Goal: Book appointment/travel/reservation

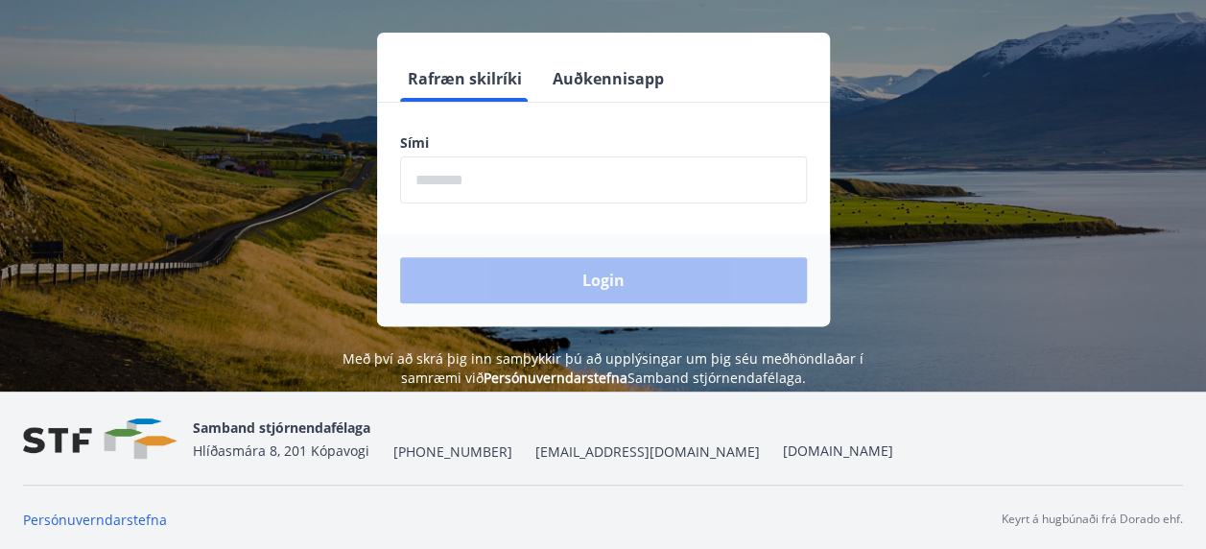
scroll to position [237, 0]
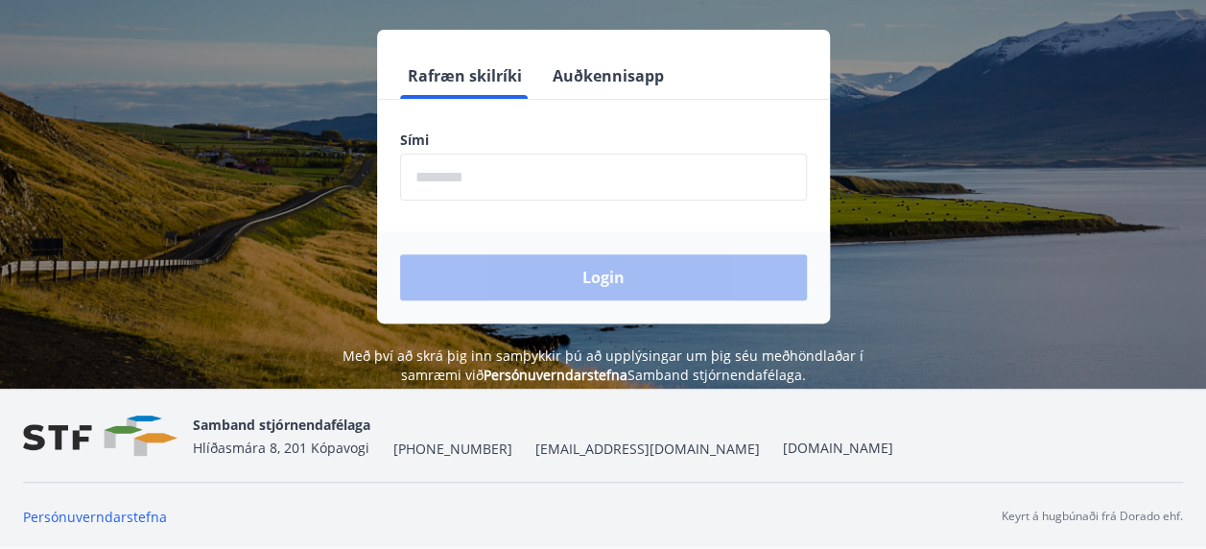
click at [526, 184] on input "phone" at bounding box center [603, 177] width 407 height 47
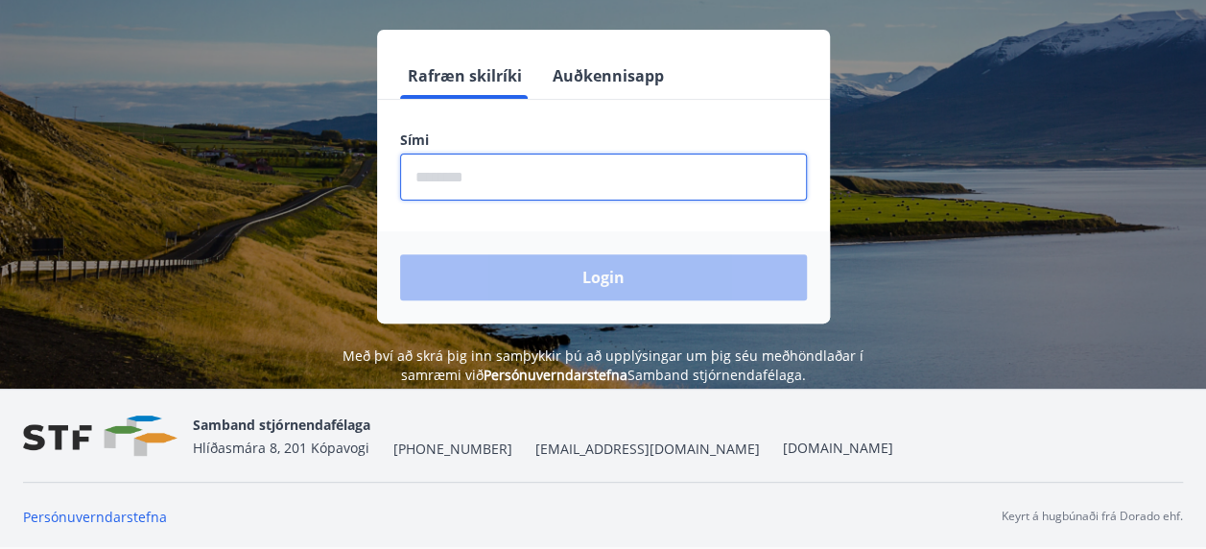
type input "********"
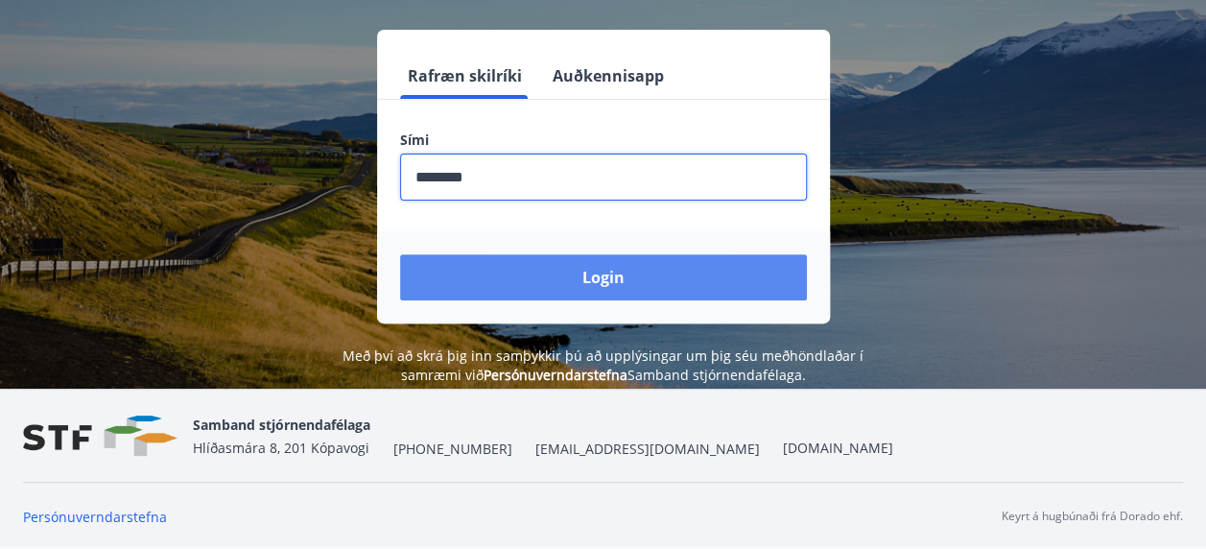
click at [583, 274] on button "Login" at bounding box center [603, 277] width 407 height 46
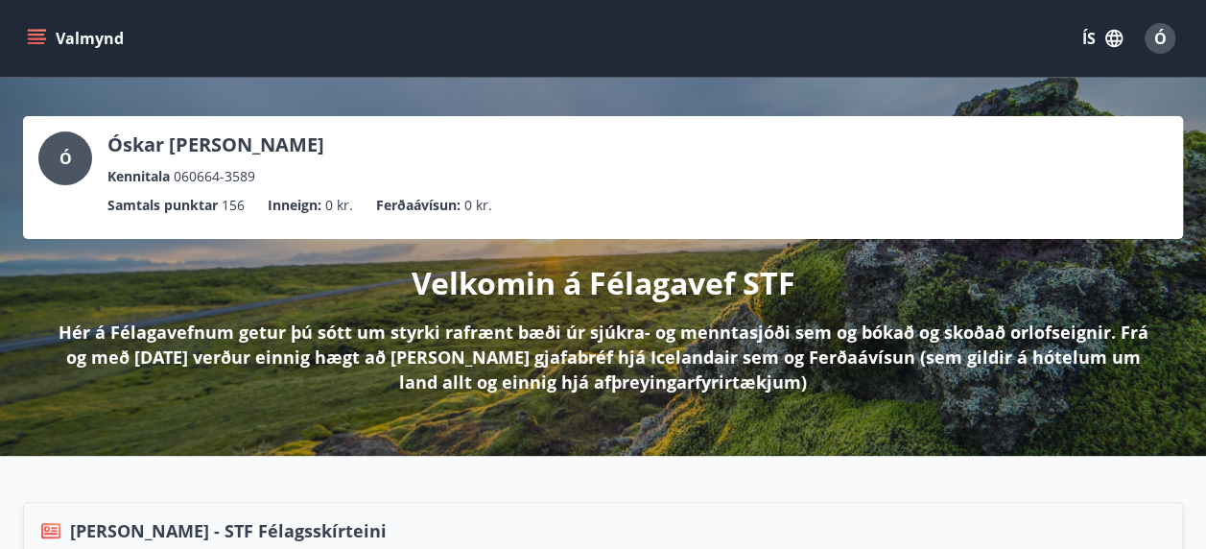
click at [21, 30] on div "Valmynd ÍS Ó" at bounding box center [603, 38] width 1206 height 77
click at [25, 30] on button "Valmynd" at bounding box center [77, 38] width 108 height 35
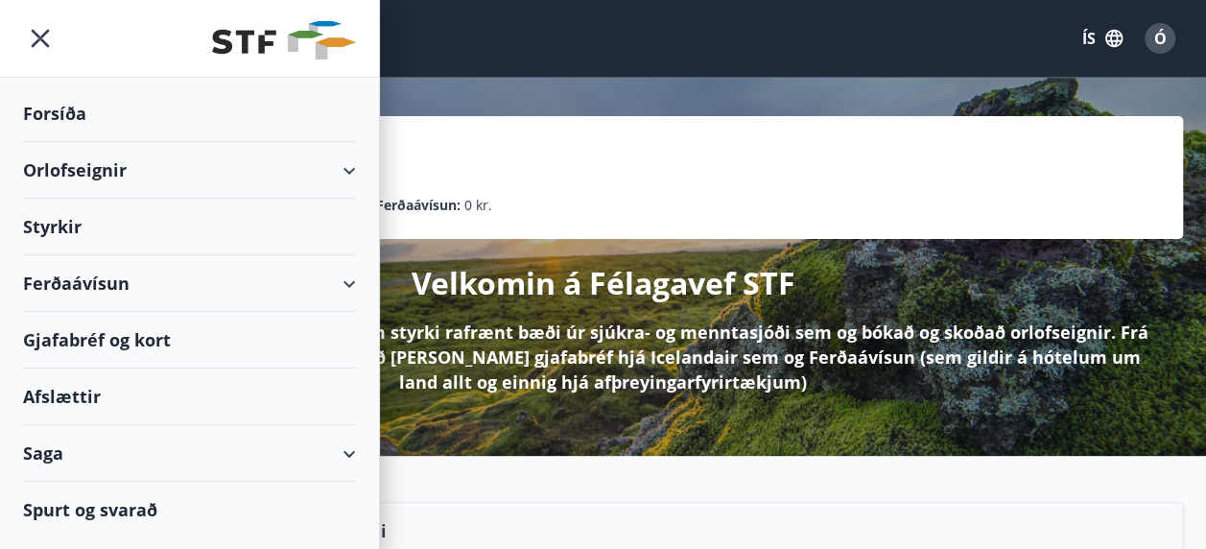
click at [106, 163] on div "Orlofseignir" at bounding box center [189, 170] width 333 height 57
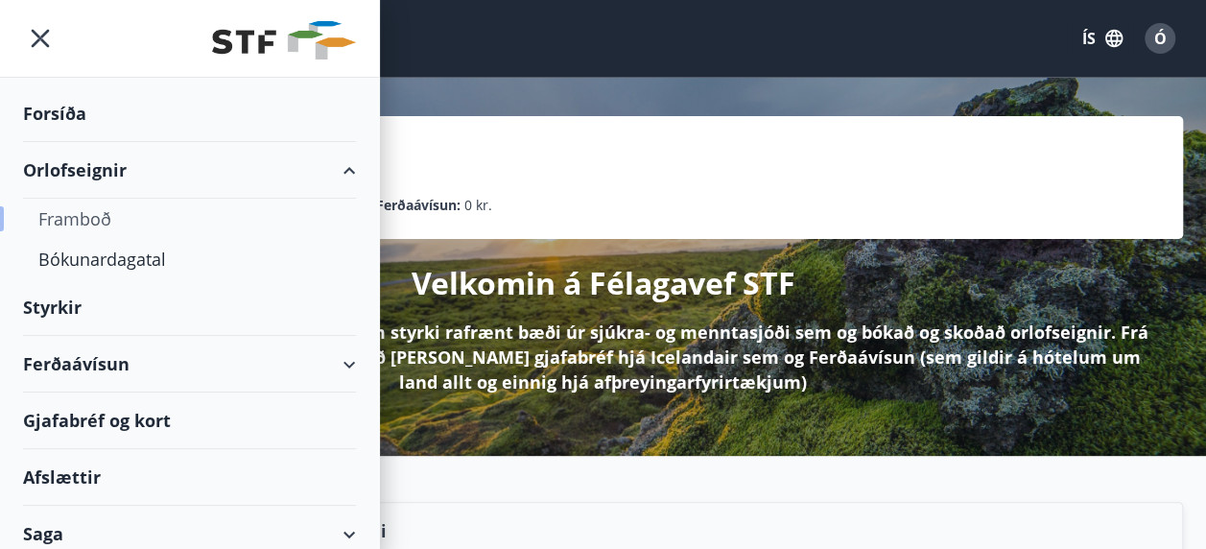
click at [87, 210] on div "Framboð" at bounding box center [189, 219] width 302 height 40
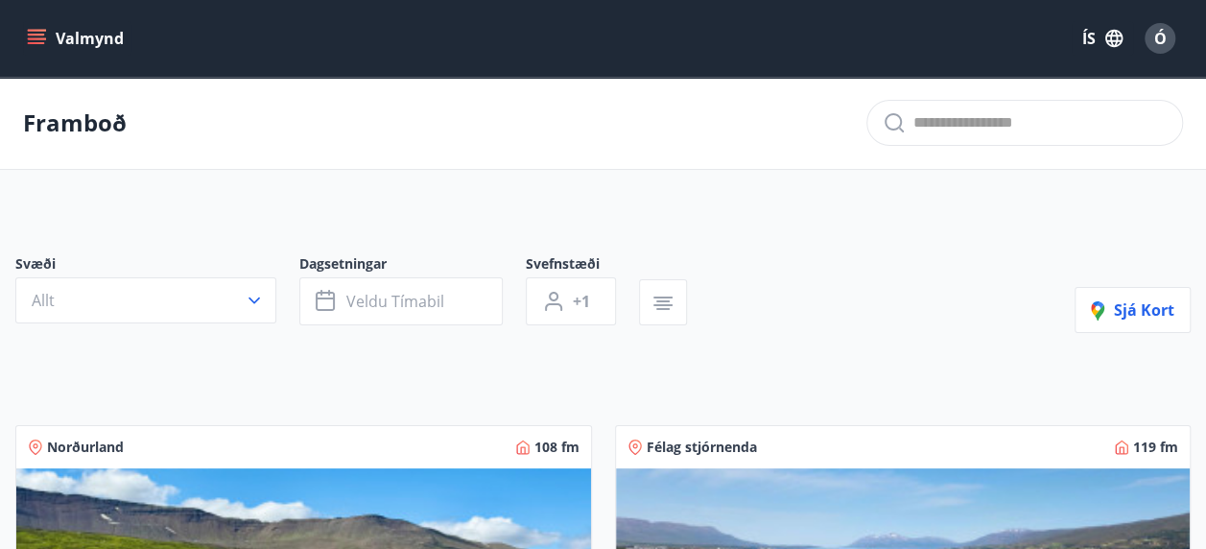
click at [48, 49] on button "Valmynd" at bounding box center [77, 38] width 108 height 35
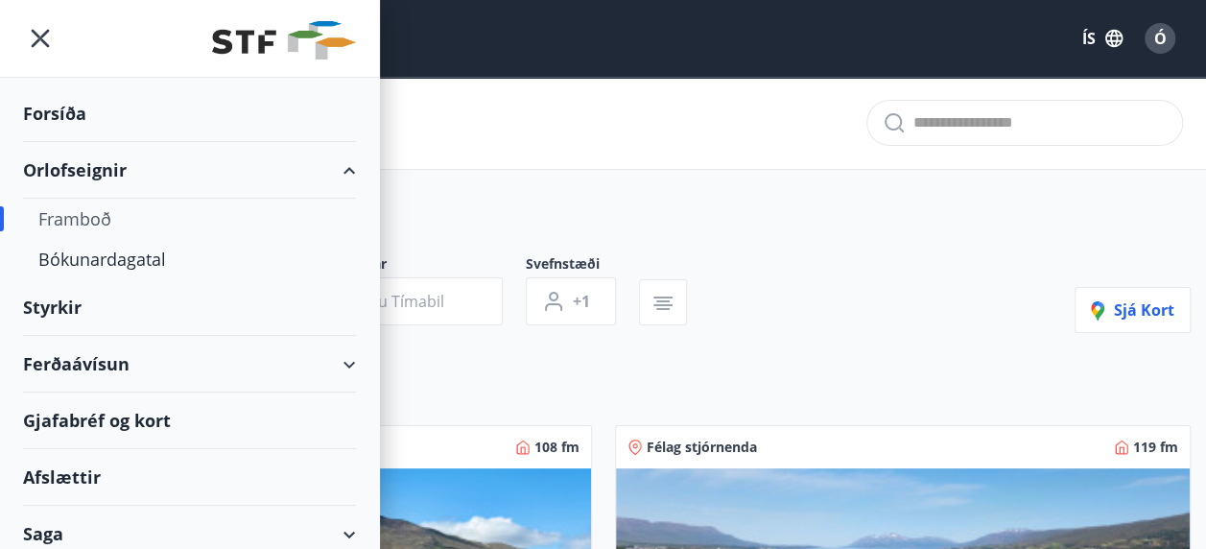
click at [100, 218] on div "Framboð" at bounding box center [189, 219] width 302 height 40
click at [95, 261] on div "Bókunardagatal" at bounding box center [189, 259] width 302 height 40
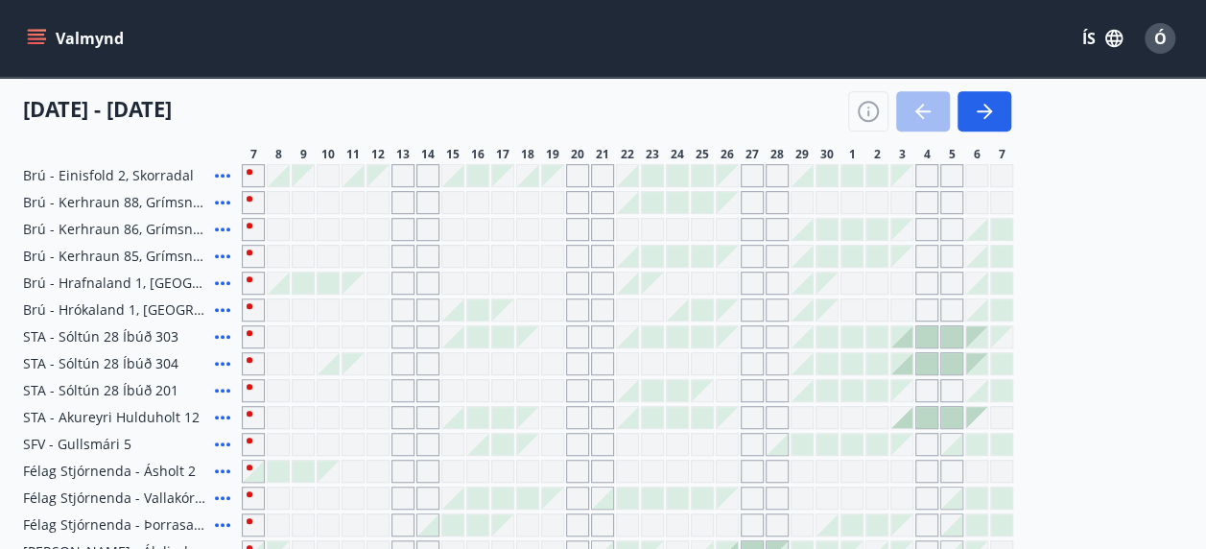
scroll to position [576, 0]
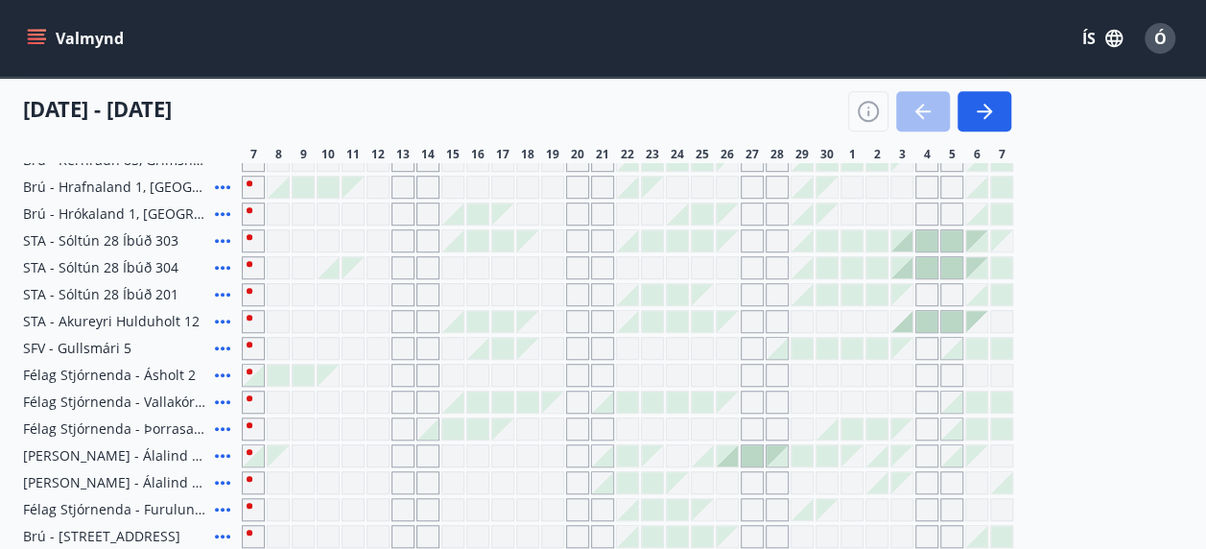
click at [728, 447] on div at bounding box center [727, 455] width 21 height 21
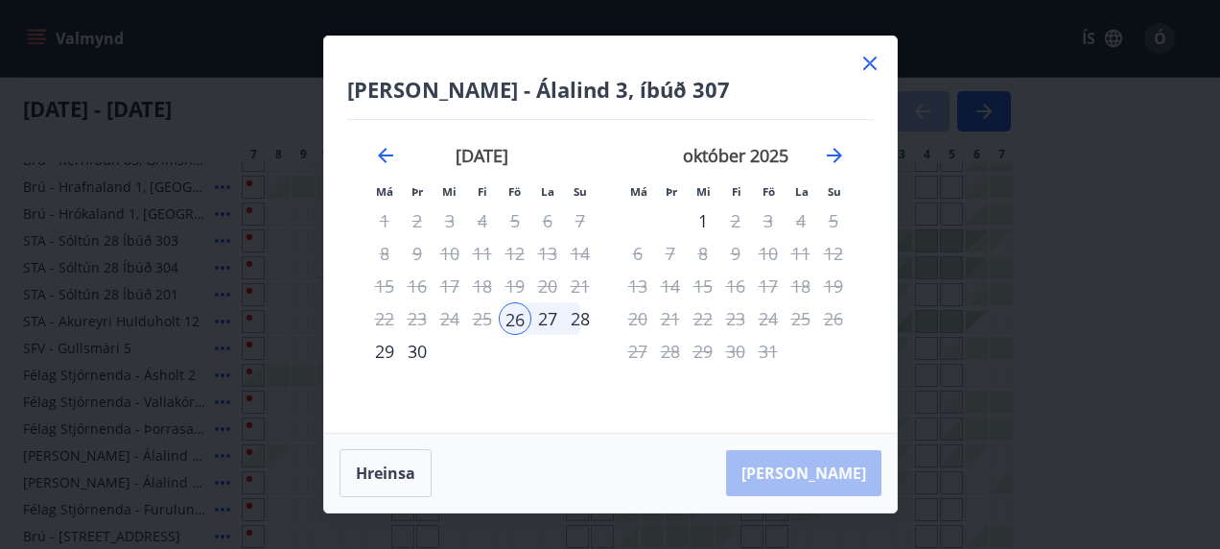
click at [480, 322] on div "25" at bounding box center [482, 318] width 33 height 33
click at [867, 67] on icon at bounding box center [870, 63] width 23 height 23
click at [872, 58] on div "Valmynd ÍS Ó" at bounding box center [603, 38] width 1160 height 46
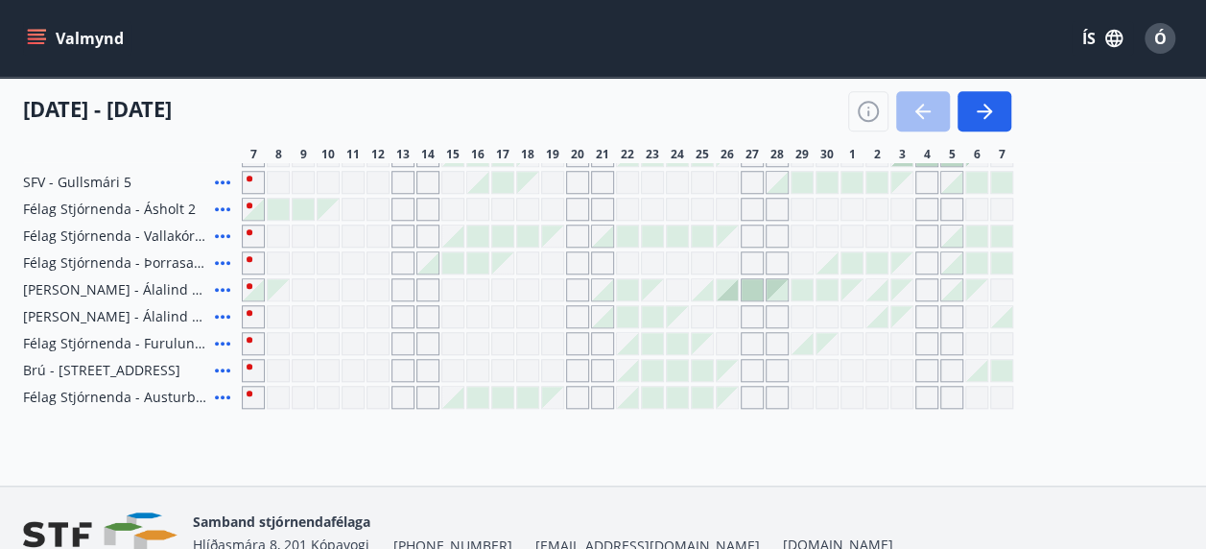
scroll to position [646, 0]
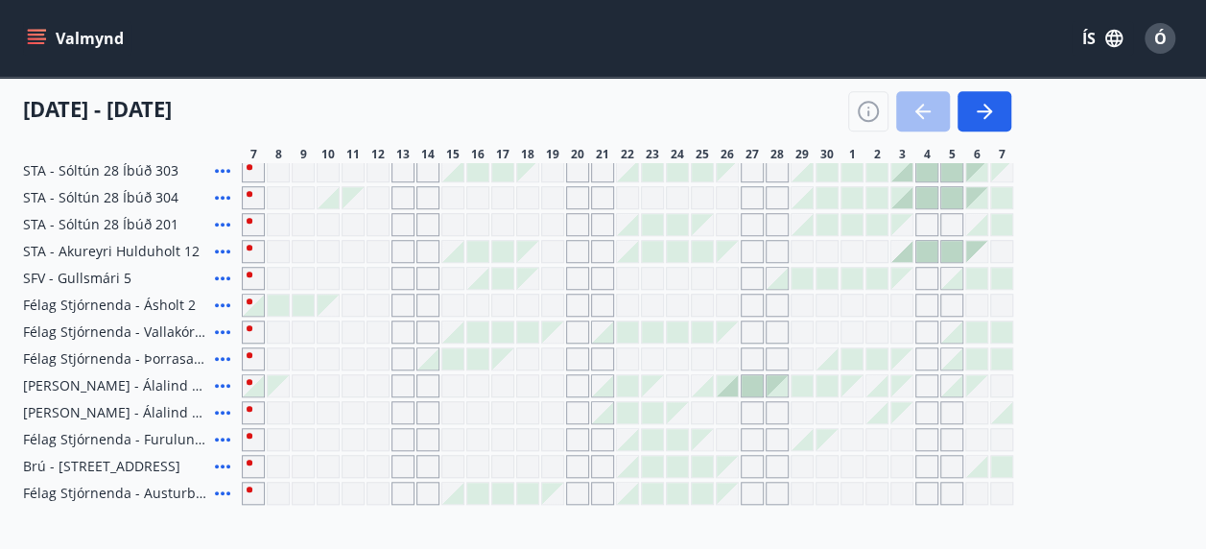
click at [703, 390] on div at bounding box center [702, 385] width 21 height 21
click at [707, 386] on div at bounding box center [702, 385] width 21 height 21
click at [721, 375] on div at bounding box center [727, 385] width 21 height 21
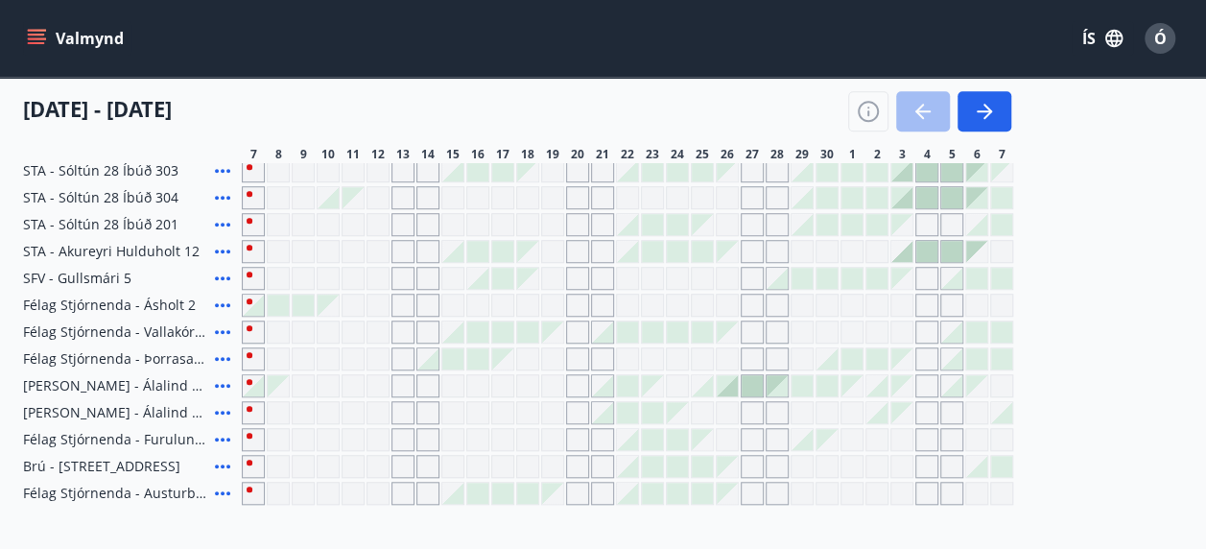
click at [731, 386] on div at bounding box center [727, 385] width 21 height 21
click at [731, 194] on div "Gráir dagar eru ekki bókanlegir" at bounding box center [727, 197] width 23 height 23
click at [713, 194] on div "Gráir dagar eru ekki bókanlegir" at bounding box center [702, 197] width 23 height 23
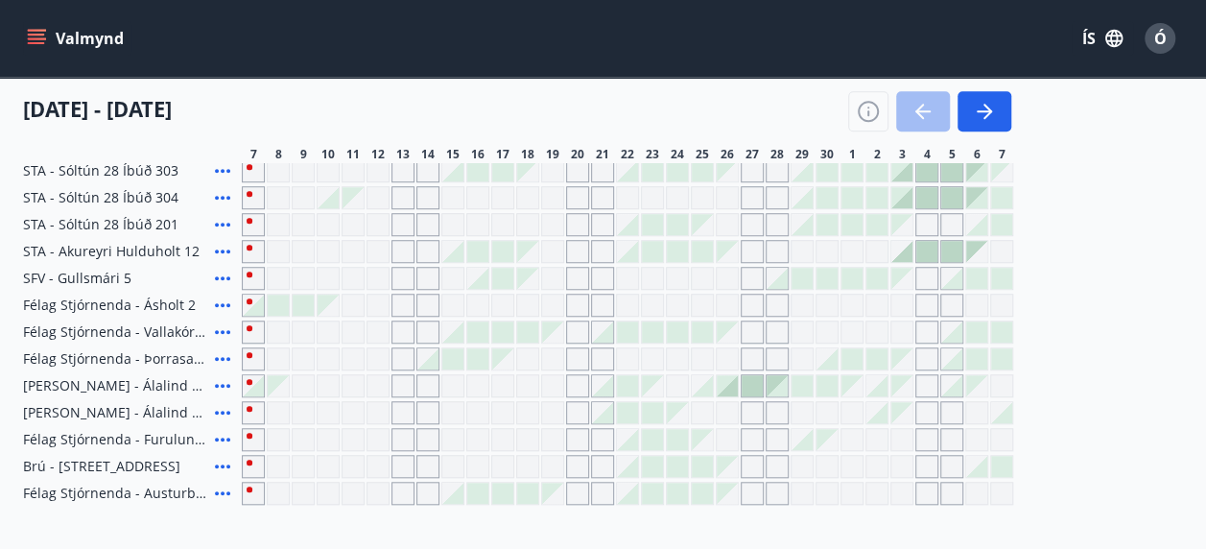
click at [713, 193] on div "Gráir dagar eru ekki bókanlegir" at bounding box center [702, 197] width 23 height 23
click at [767, 375] on div at bounding box center [777, 385] width 21 height 21
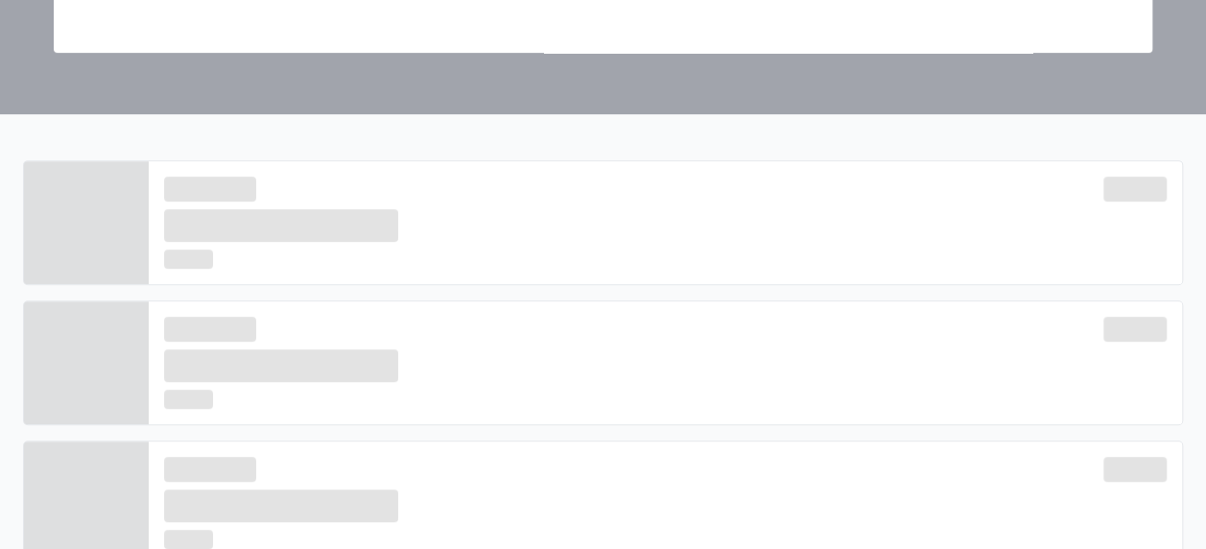
scroll to position [192, 0]
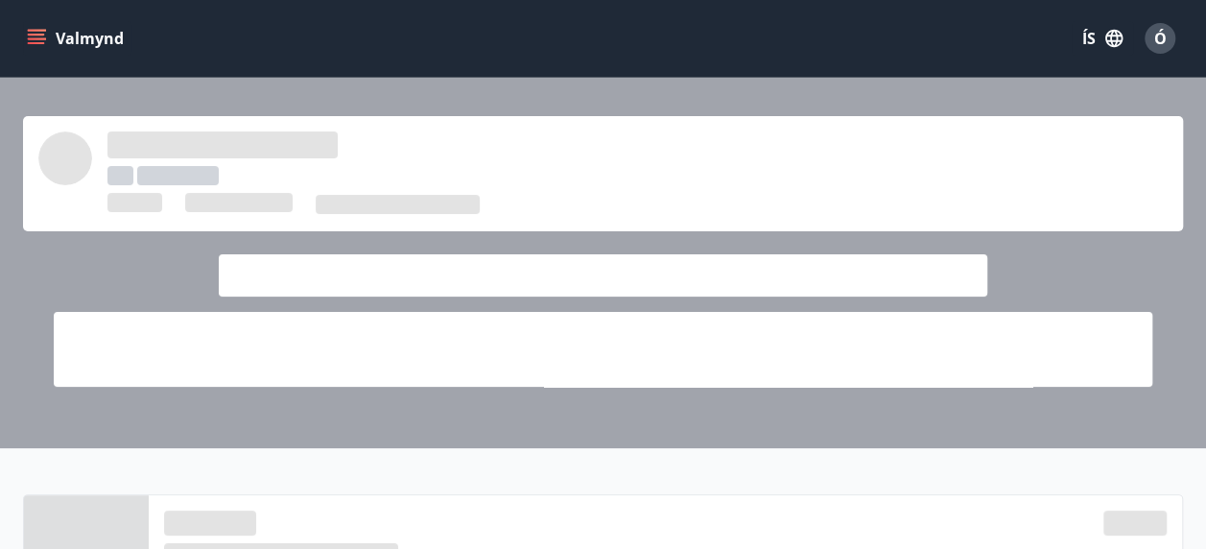
click at [190, 138] on span at bounding box center [222, 144] width 230 height 27
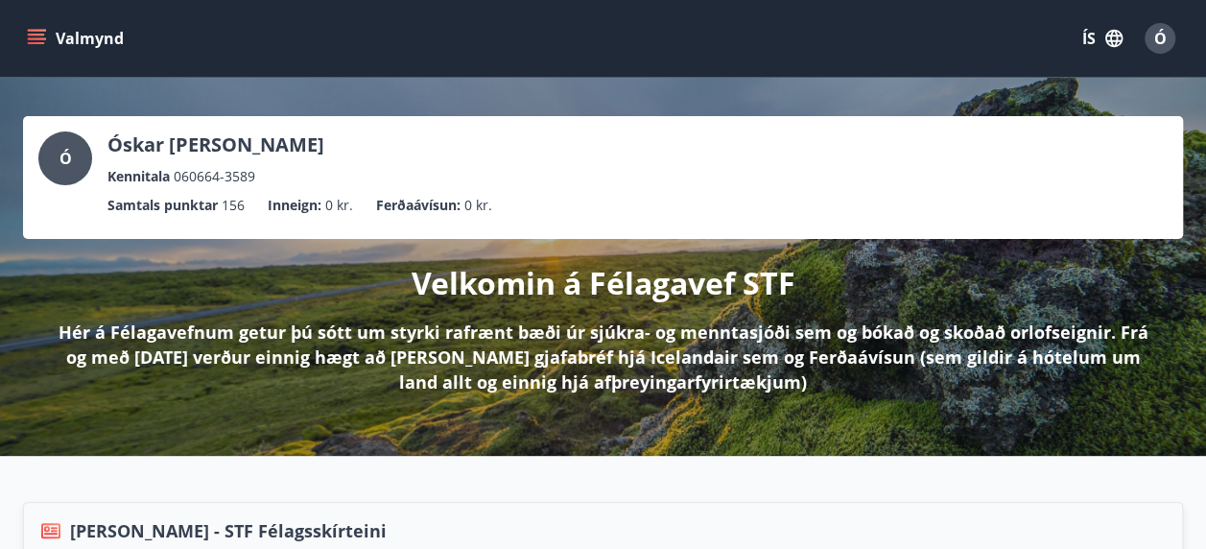
click at [186, 155] on p "Óskar [PERSON_NAME]" at bounding box center [215, 144] width 217 height 27
click at [1147, 41] on div "Ó" at bounding box center [1160, 38] width 31 height 31
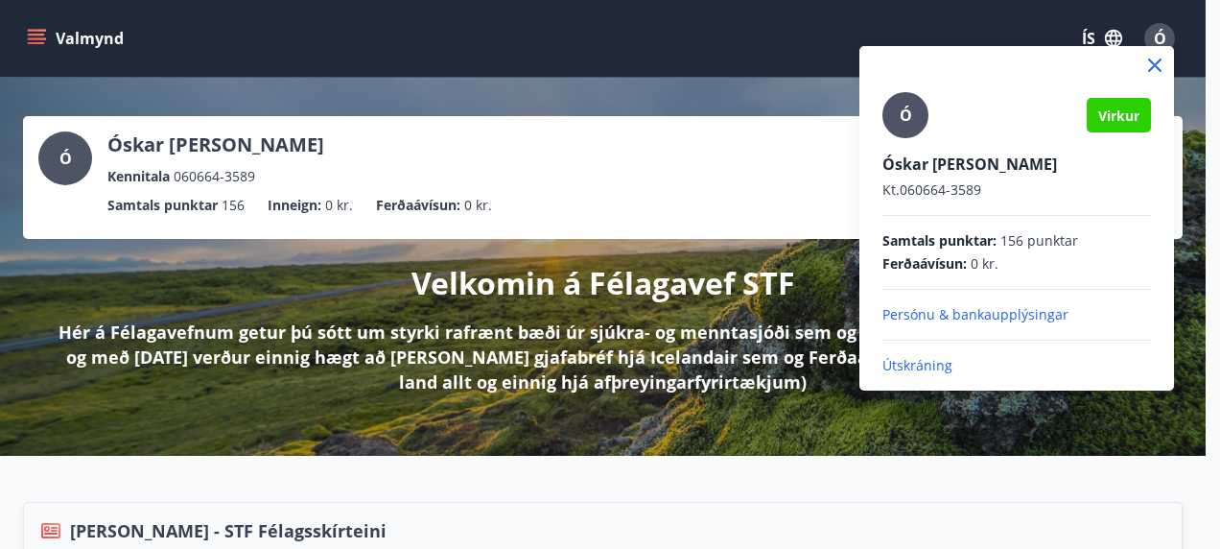
click at [250, 59] on div at bounding box center [610, 274] width 1220 height 549
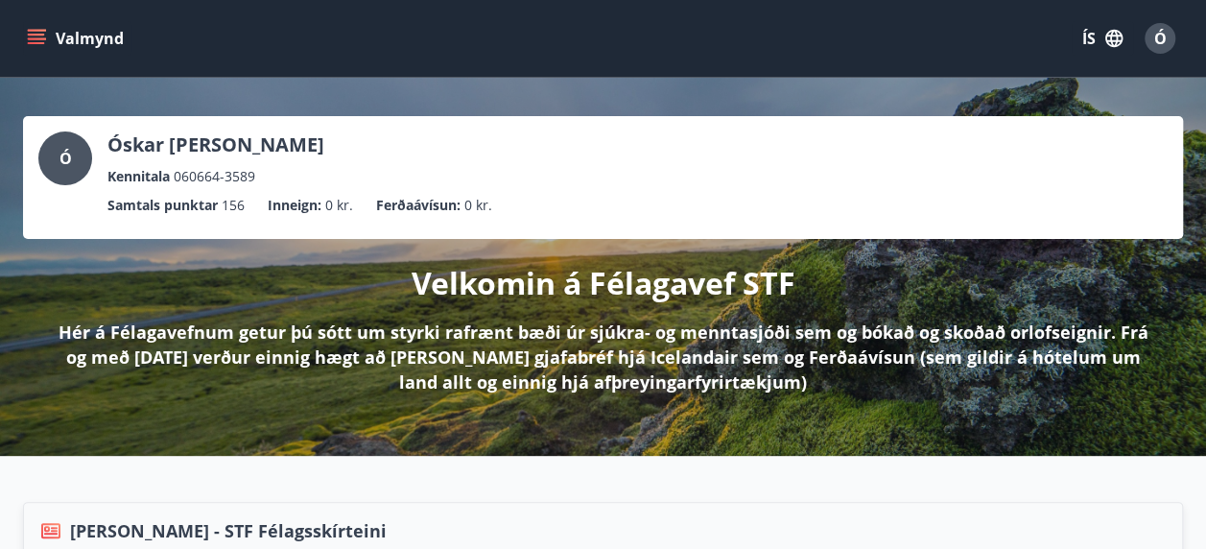
click at [38, 39] on icon "matseðill" at bounding box center [38, 38] width 21 height 2
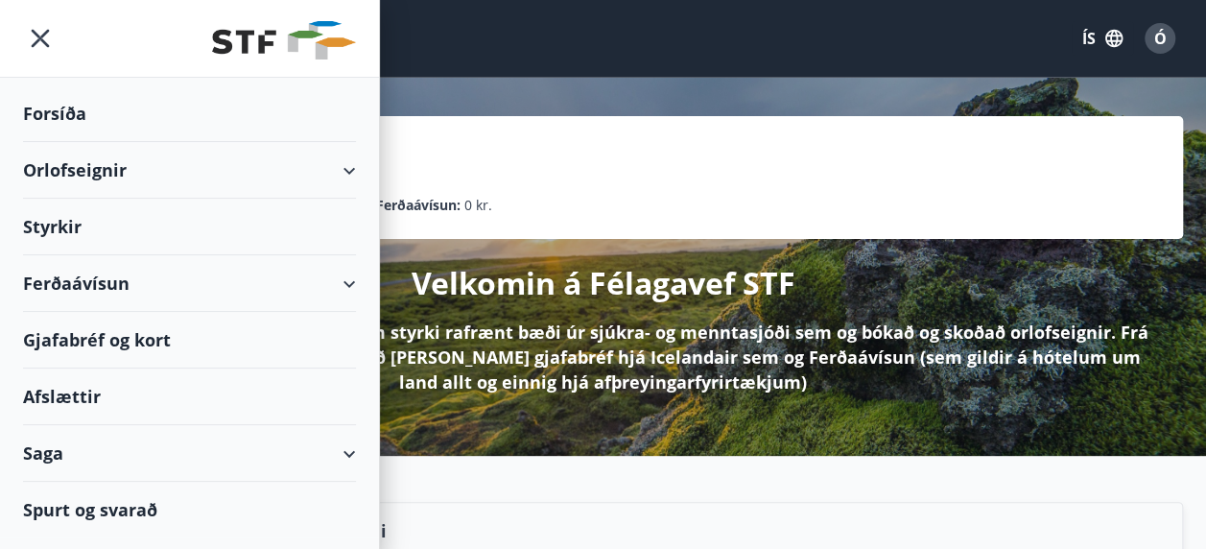
click at [71, 170] on div "Orlofseignir" at bounding box center [189, 170] width 333 height 57
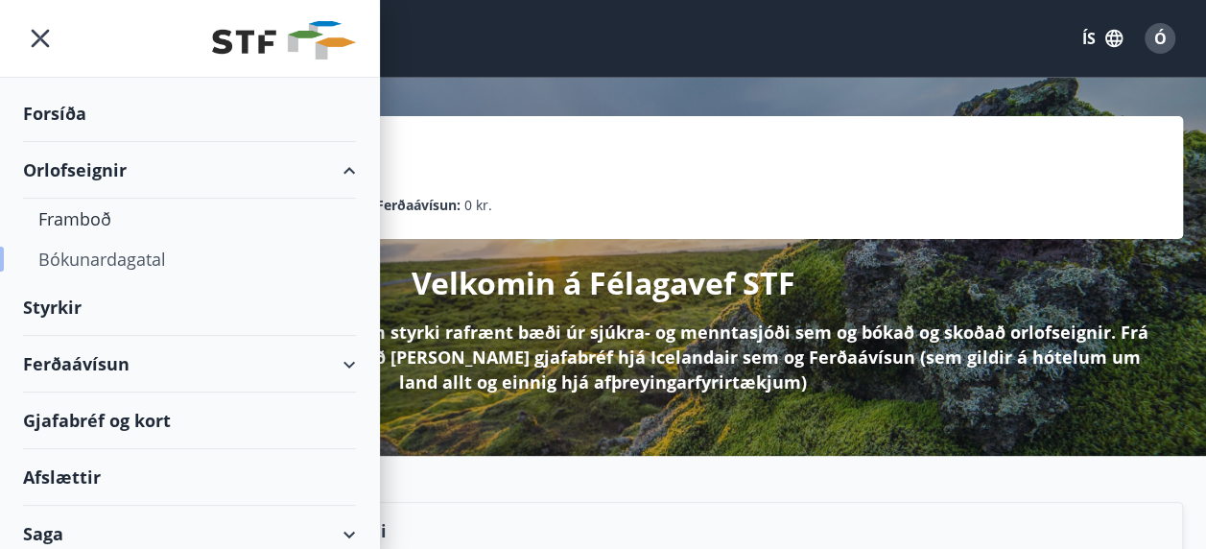
click at [103, 261] on div "Bókunardagatal" at bounding box center [189, 259] width 302 height 40
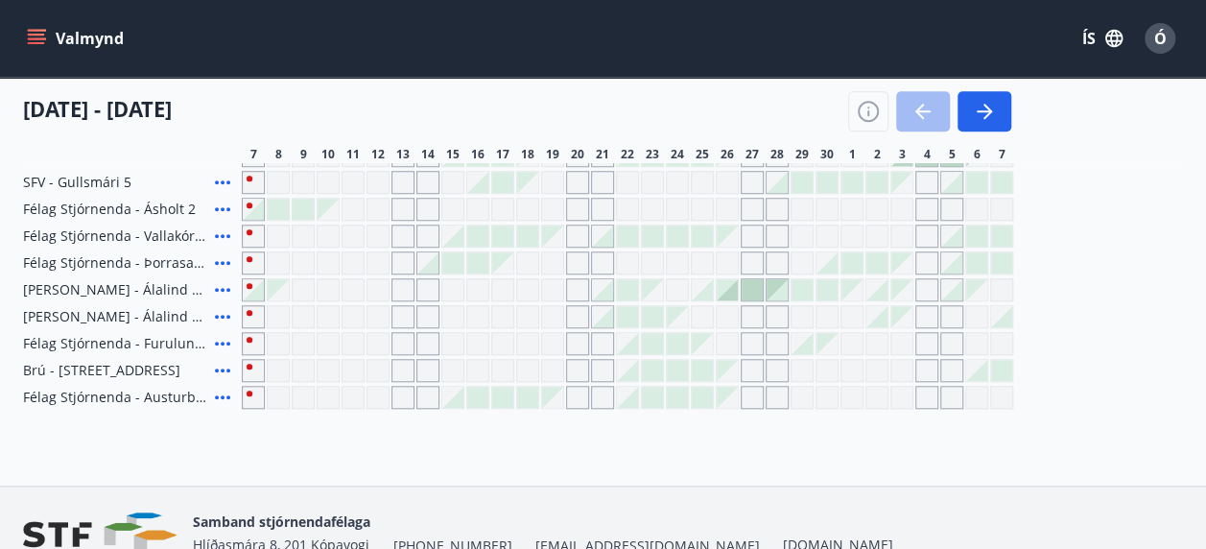
scroll to position [646, 0]
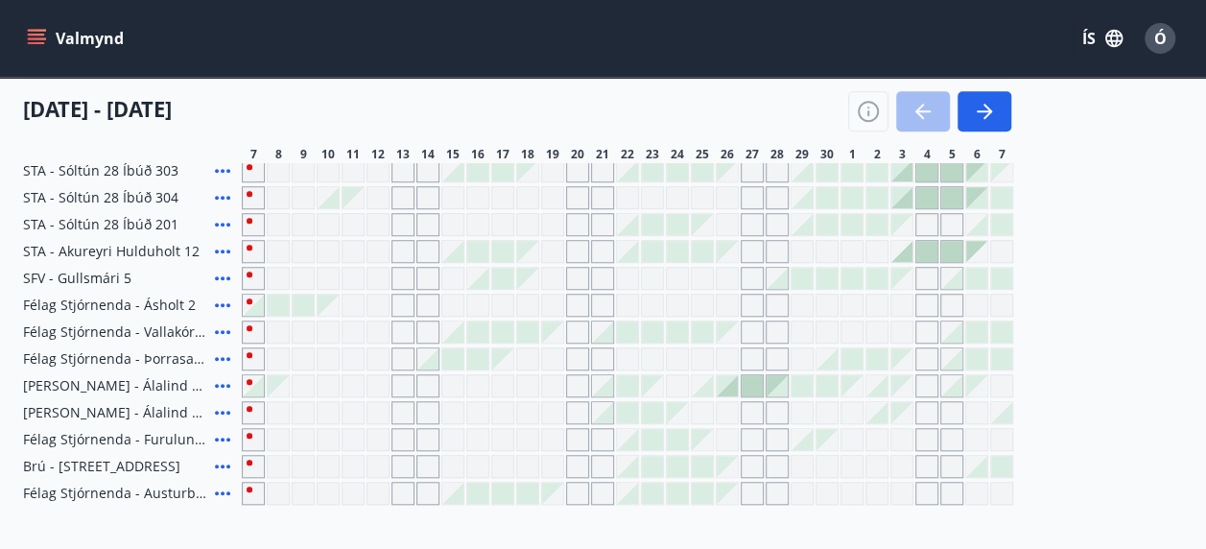
click at [707, 390] on div at bounding box center [702, 385] width 21 height 21
click at [706, 384] on div at bounding box center [702, 385] width 21 height 21
click at [720, 376] on div at bounding box center [727, 385] width 21 height 21
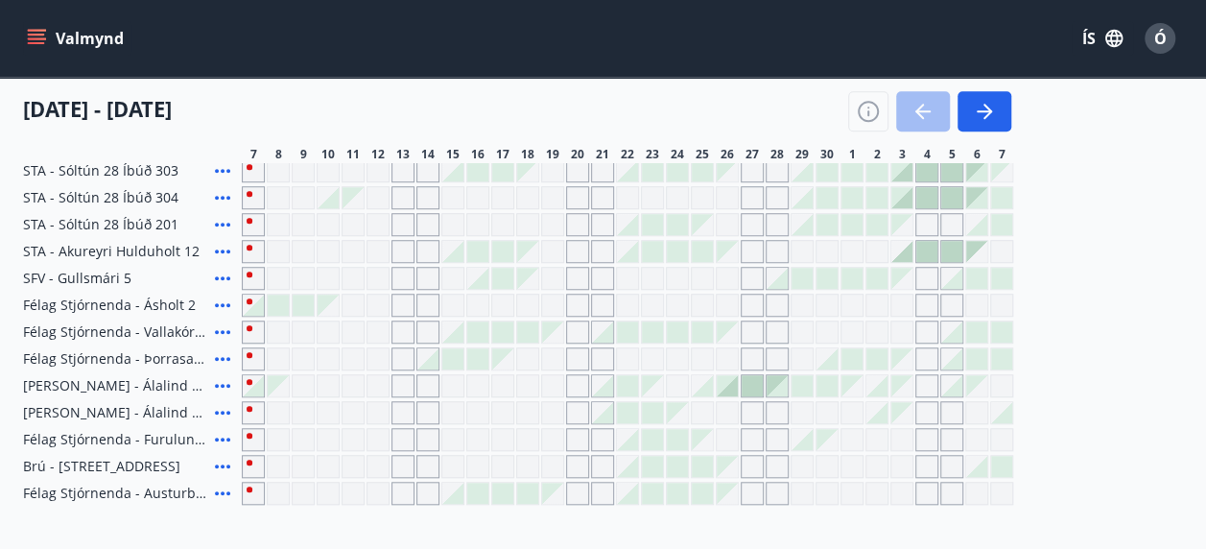
click at [720, 376] on div at bounding box center [727, 385] width 21 height 21
click at [734, 385] on div at bounding box center [727, 385] width 21 height 21
click at [705, 363] on div "Gráir dagar eru ekki bókanlegir" at bounding box center [702, 358] width 23 height 23
click at [731, 347] on div "Félag Stjórnenda - Birkihlíð, Brekkuheiði Félag Stjórnenda - Svignaskarð 32 Ves…" at bounding box center [603, 130] width 1160 height 748
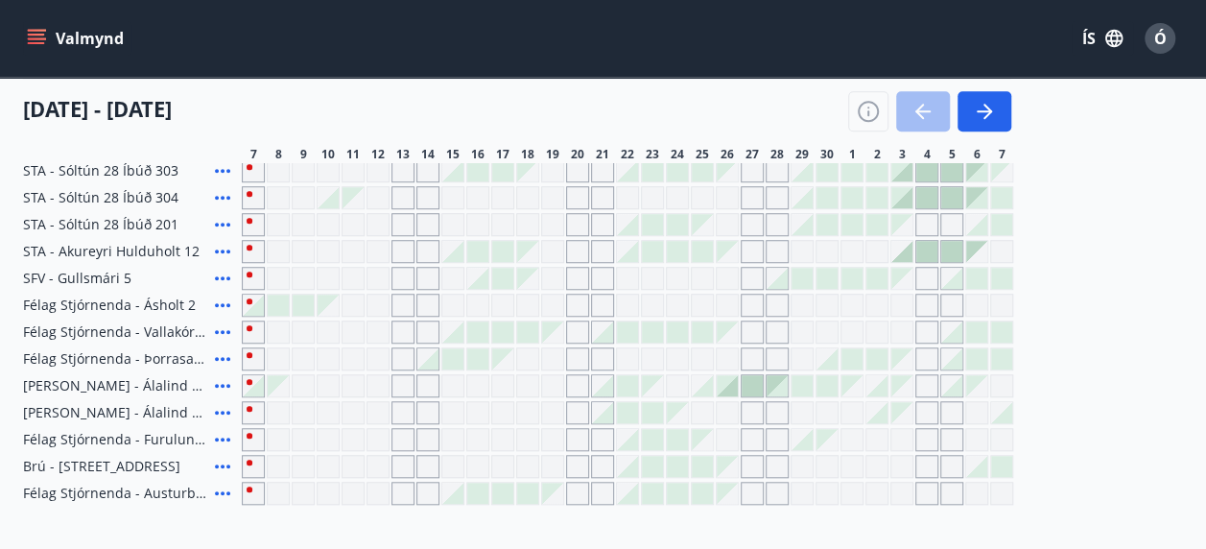
scroll to position [672, 0]
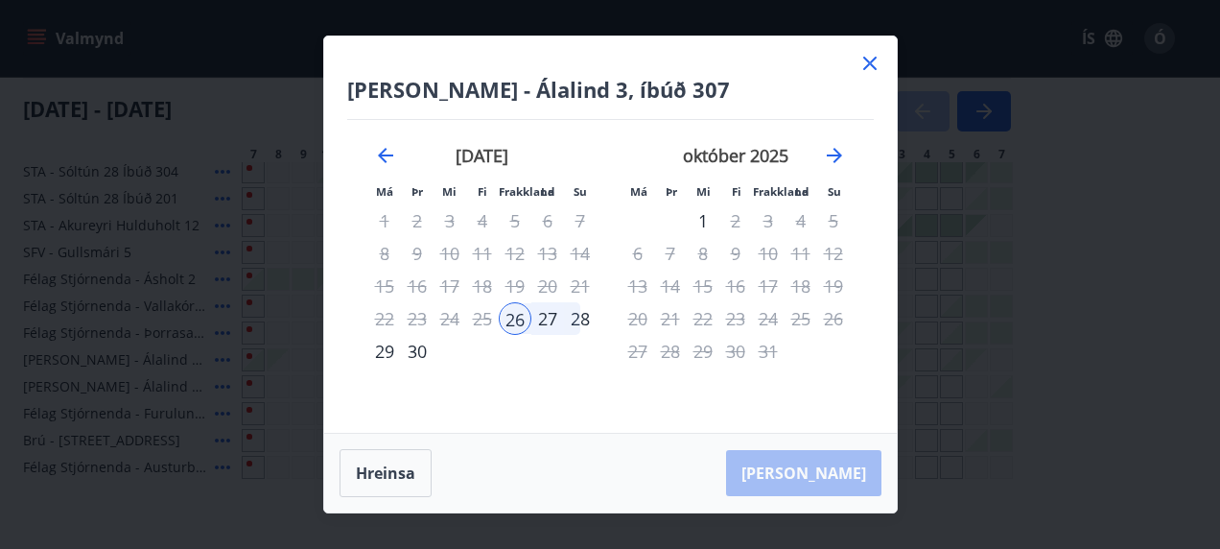
click at [513, 318] on div "26" at bounding box center [515, 318] width 33 height 33
click at [510, 315] on div "26" at bounding box center [515, 318] width 33 height 33
click at [519, 319] on div "26" at bounding box center [515, 318] width 33 height 33
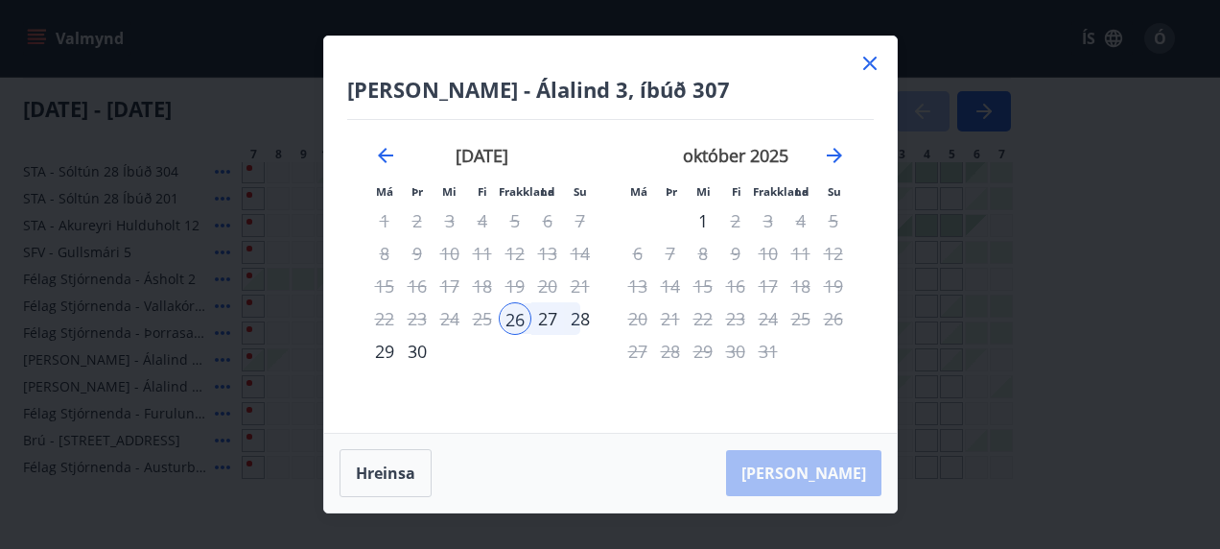
click at [817, 478] on div "Hreinsa Taka Frá" at bounding box center [610, 473] width 573 height 79
click at [581, 315] on div "28" at bounding box center [580, 318] width 33 height 33
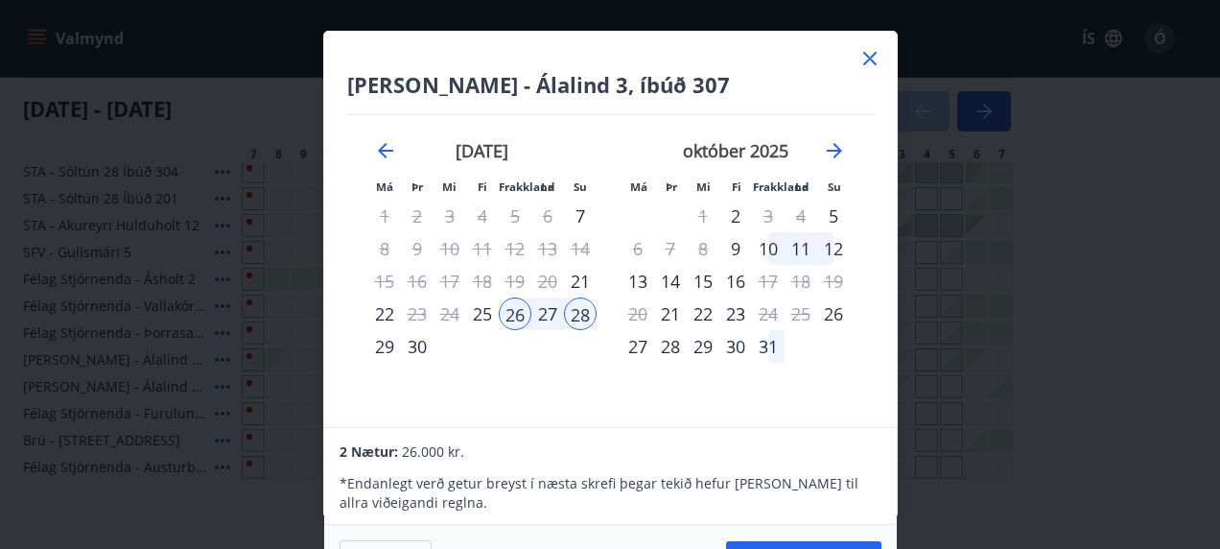
click at [581, 315] on div "28" at bounding box center [580, 313] width 33 height 33
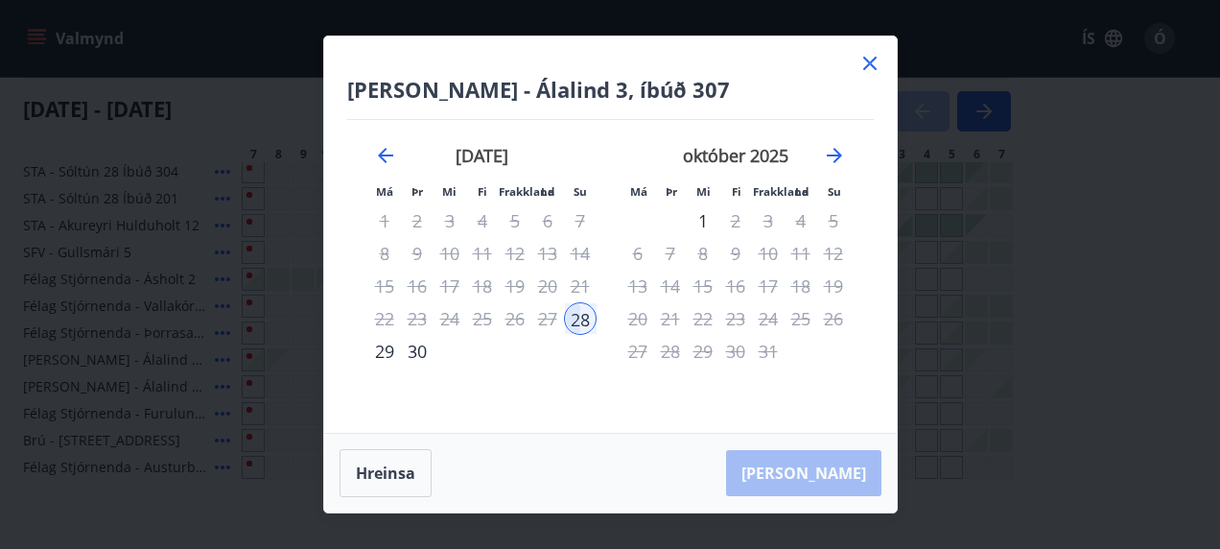
click at [821, 470] on div "Hreinsa Taka Frá" at bounding box center [610, 473] width 573 height 79
click at [819, 478] on div "Hreinsa Taka Frá" at bounding box center [610, 473] width 573 height 79
click at [831, 466] on div "Hreinsa Taka Frá" at bounding box center [610, 473] width 573 height 79
click at [826, 468] on div "Hreinsa Taka Frá" at bounding box center [610, 473] width 573 height 79
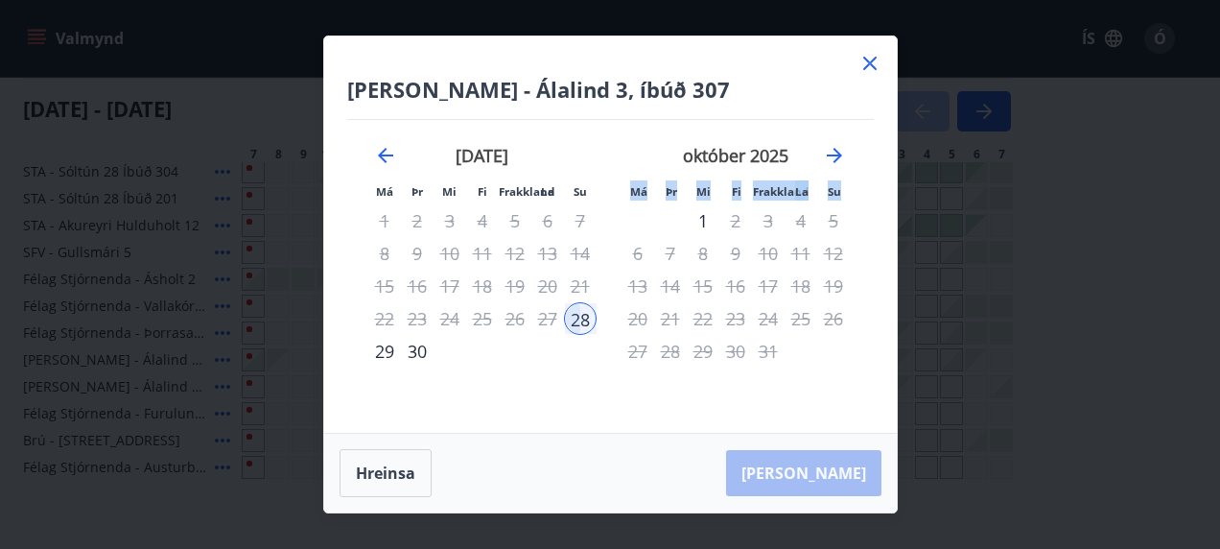
click at [870, 69] on icon at bounding box center [870, 63] width 23 height 23
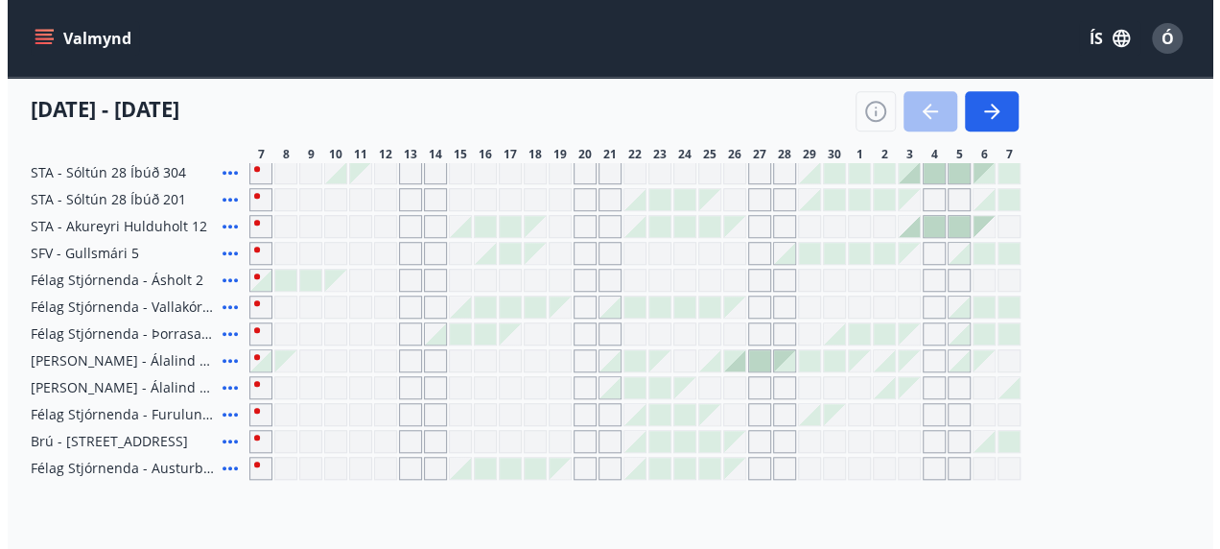
scroll to position [739, 0]
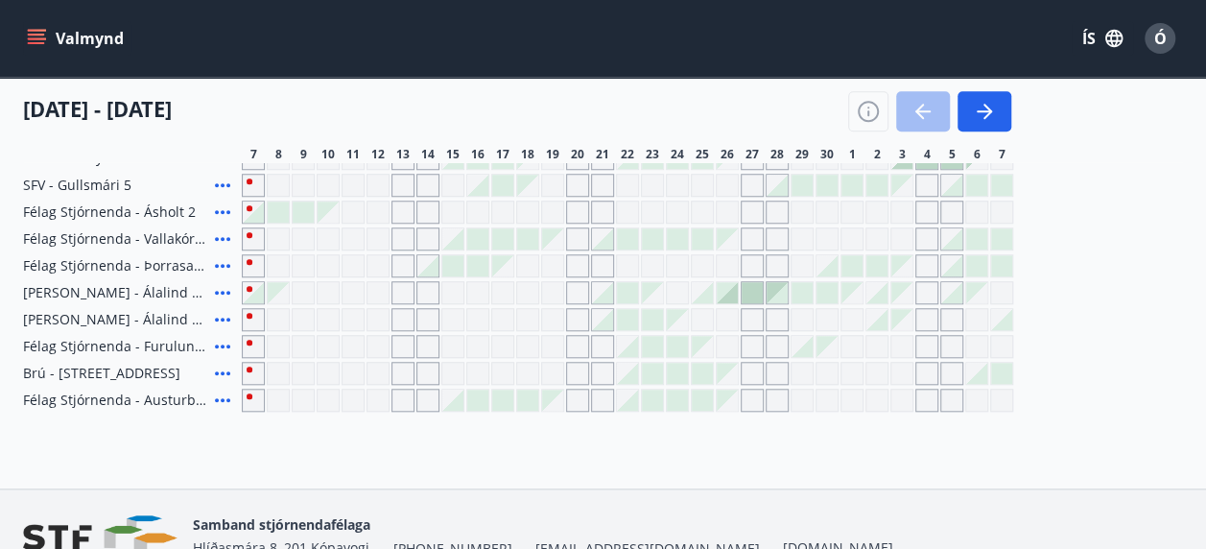
click at [729, 295] on div at bounding box center [727, 292] width 21 height 21
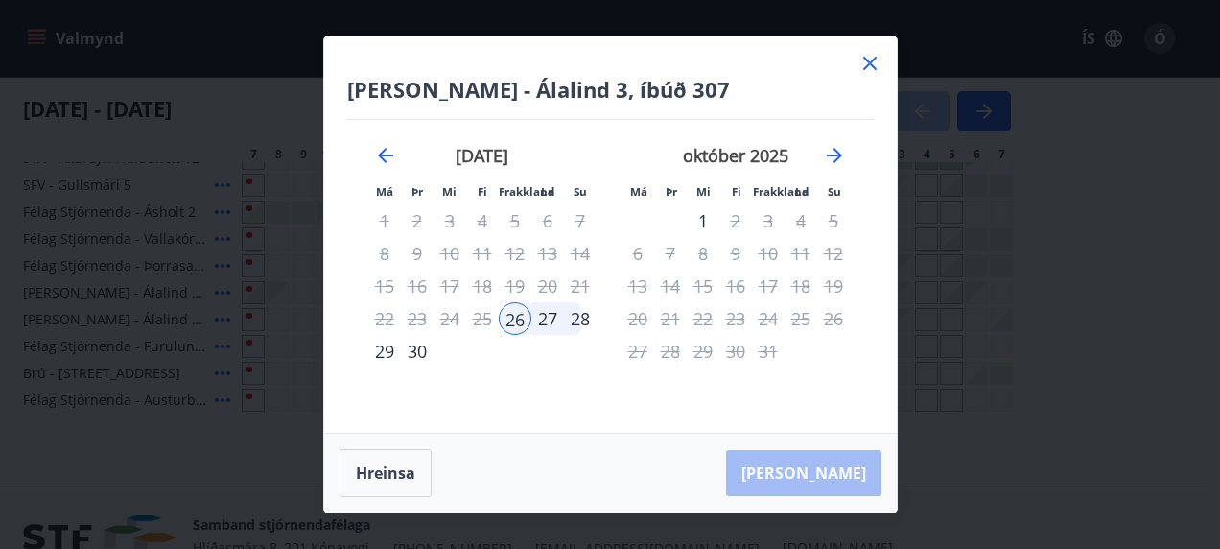
click at [513, 318] on div "26" at bounding box center [515, 318] width 33 height 33
click at [833, 468] on div "Hreinsa Taka Frá" at bounding box center [610, 473] width 573 height 79
click at [574, 313] on div "28" at bounding box center [580, 318] width 33 height 33
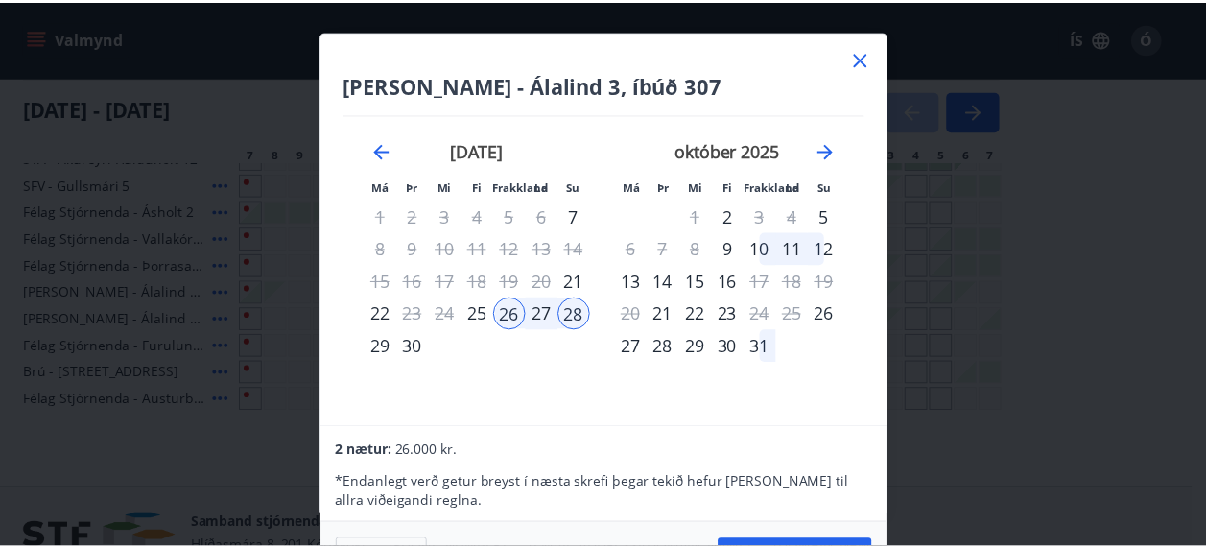
scroll to position [0, 0]
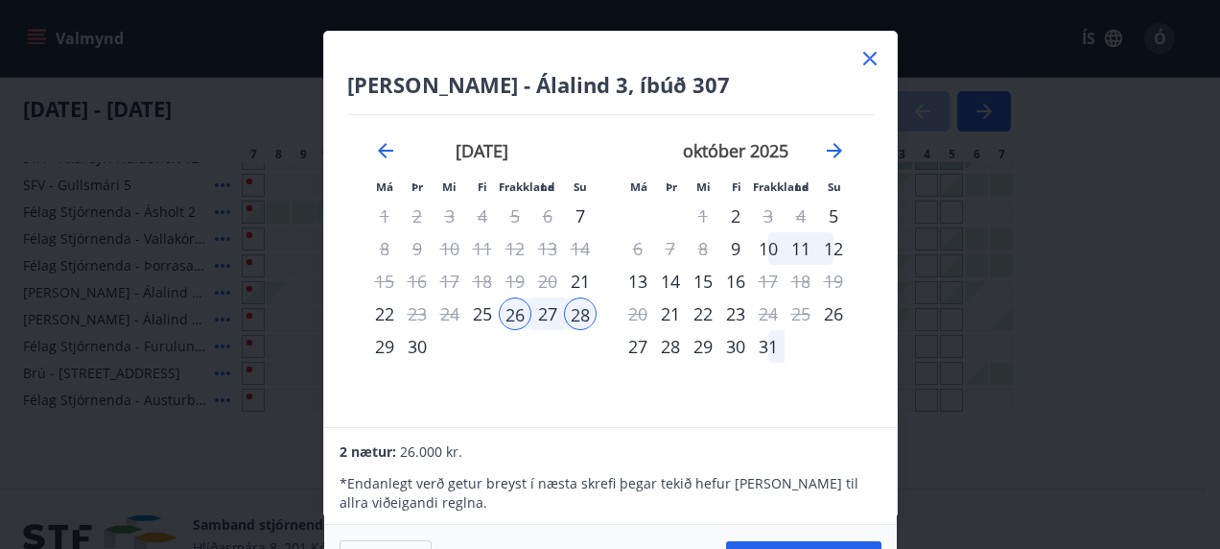
click at [1005, 461] on div "Berg - Álalind 3, íbúð 307 Má Þr Mi Fi Frakkland La Su Má Þr Mi Fi Frakkland La…" at bounding box center [610, 274] width 1220 height 549
click at [827, 542] on nav "Samband stjórnendafélaga Hlíðasmára 8, 201 Kópavogi +354 553-5040 stf@stf.is ww…" at bounding box center [603, 535] width 1160 height 46
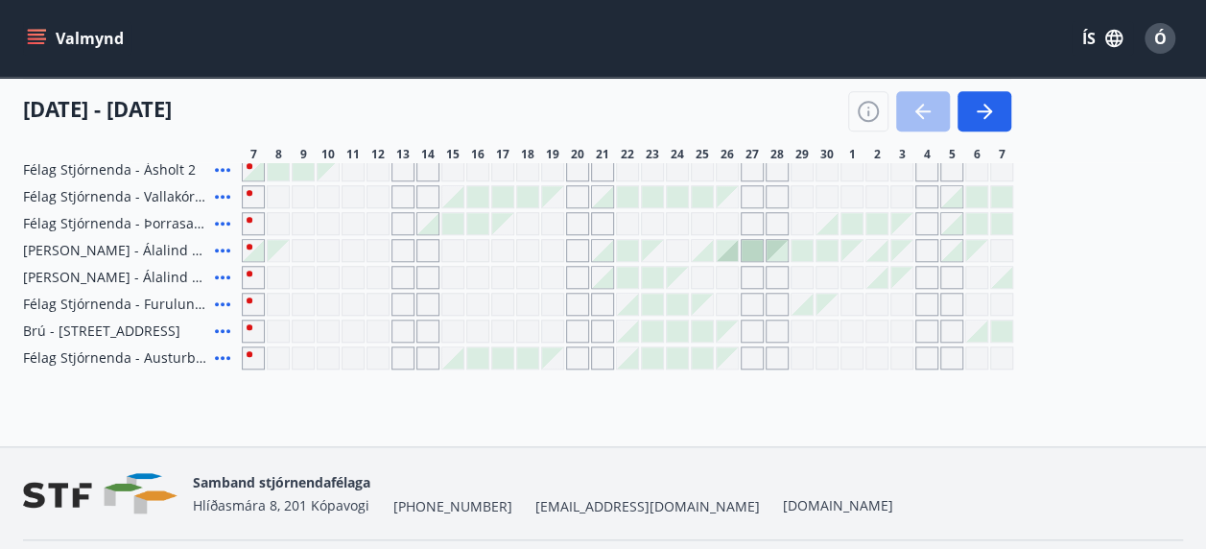
scroll to position [742, 0]
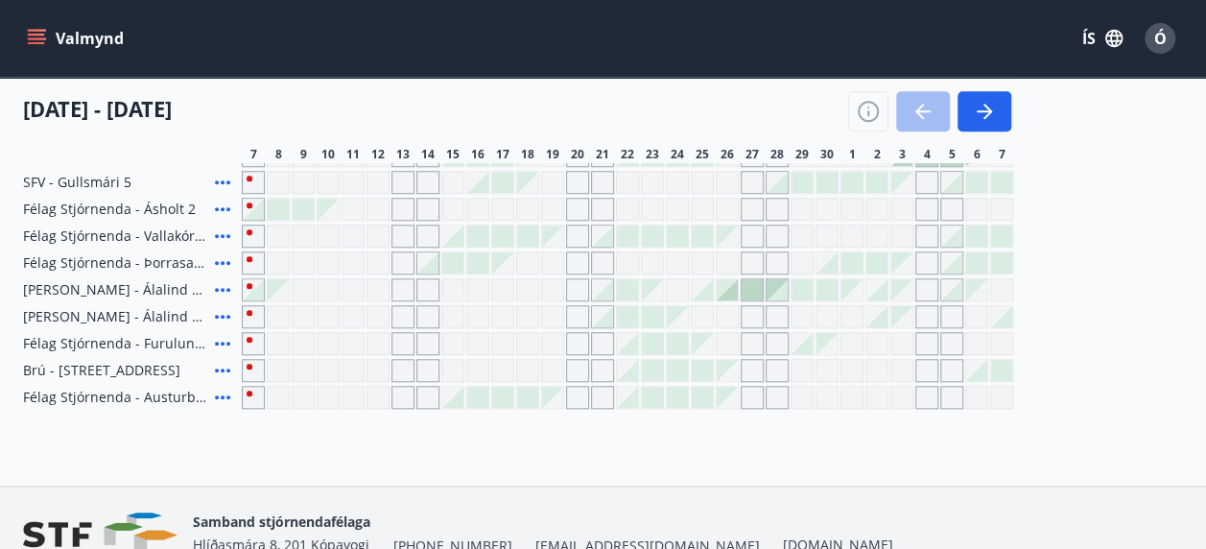
click at [724, 288] on div at bounding box center [727, 289] width 21 height 21
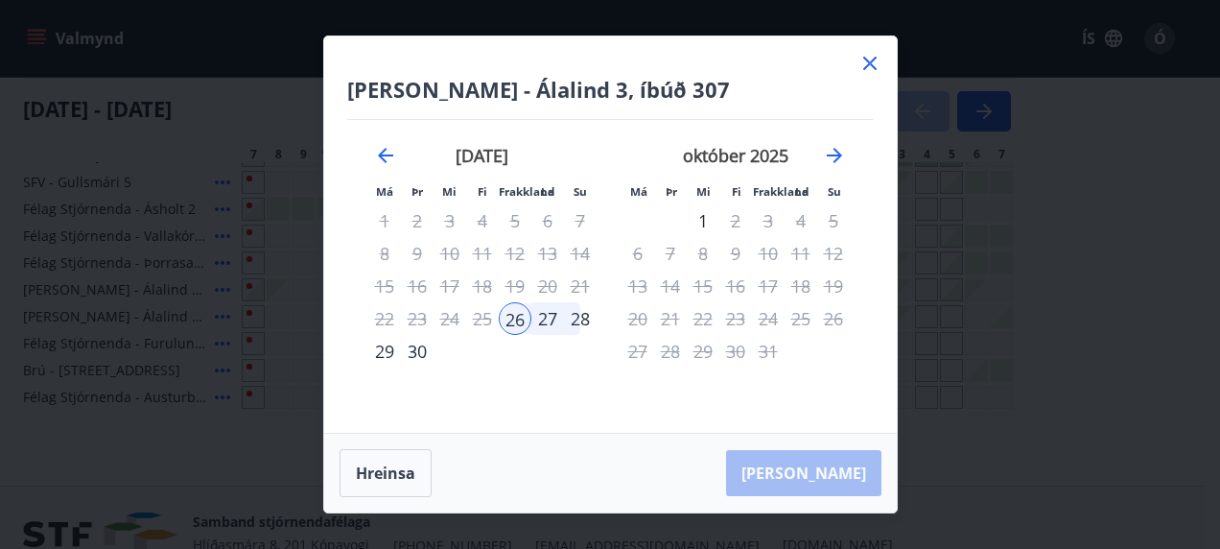
click at [840, 470] on div "Hreinsa Taka Frá" at bounding box center [610, 473] width 573 height 79
click at [844, 484] on div "Hreinsa Taka Frá" at bounding box center [610, 473] width 573 height 79
click at [799, 457] on div "Hreinsa Taka Frá" at bounding box center [610, 473] width 573 height 79
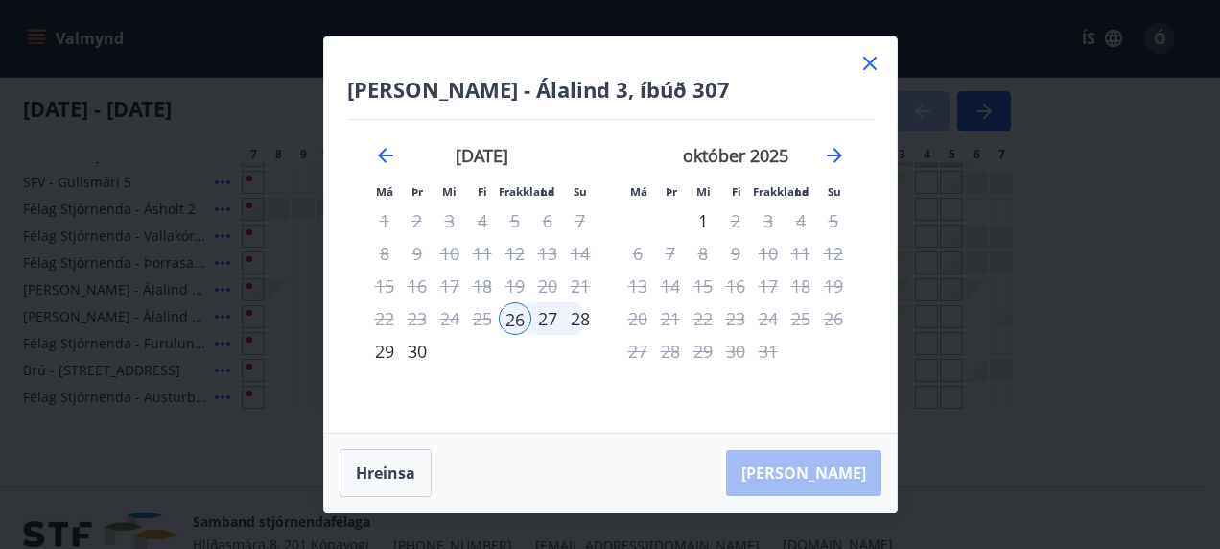
drag, startPoint x: 799, startPoint y: 457, endPoint x: 810, endPoint y: 474, distance: 20.2
click at [810, 474] on div "Hreinsa Taka Frá" at bounding box center [610, 473] width 573 height 79
click at [810, 473] on div "Hreinsa Taka Frá" at bounding box center [610, 473] width 573 height 79
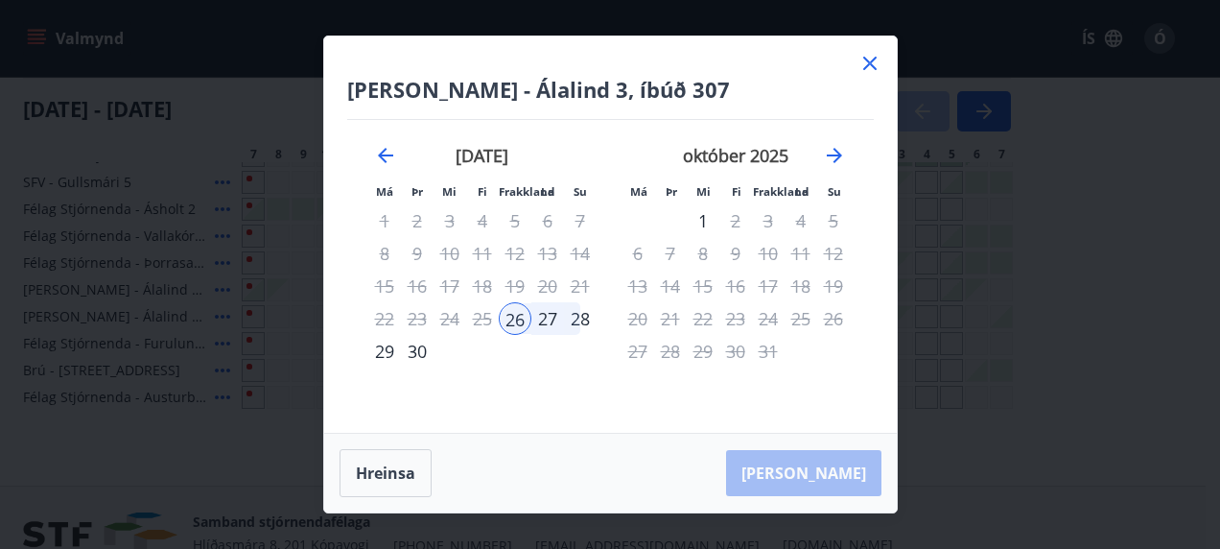
click at [877, 63] on icon at bounding box center [870, 63] width 23 height 23
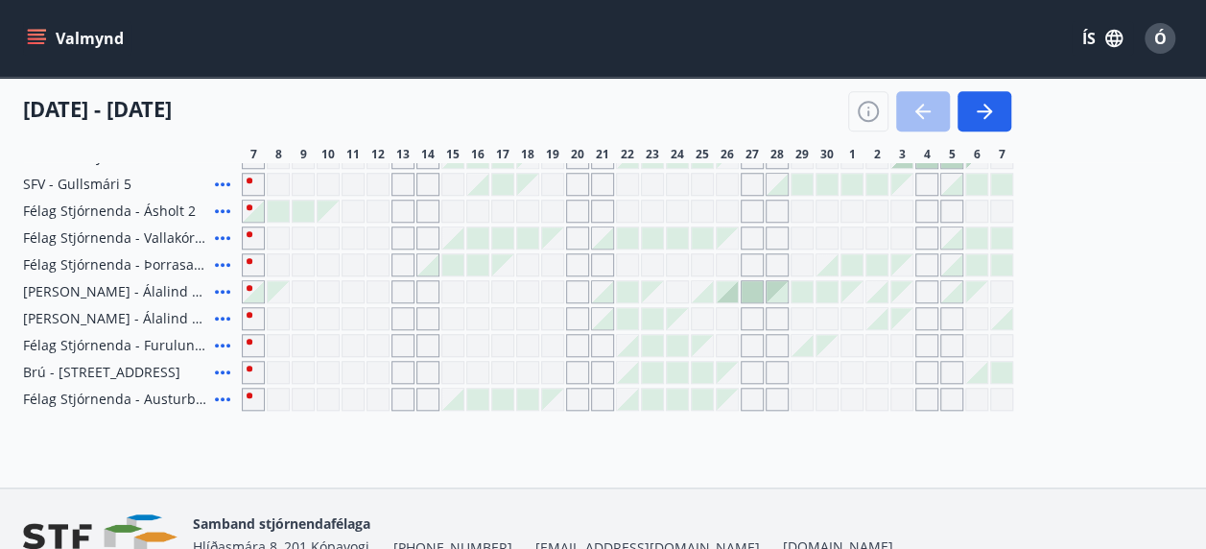
scroll to position [646, 0]
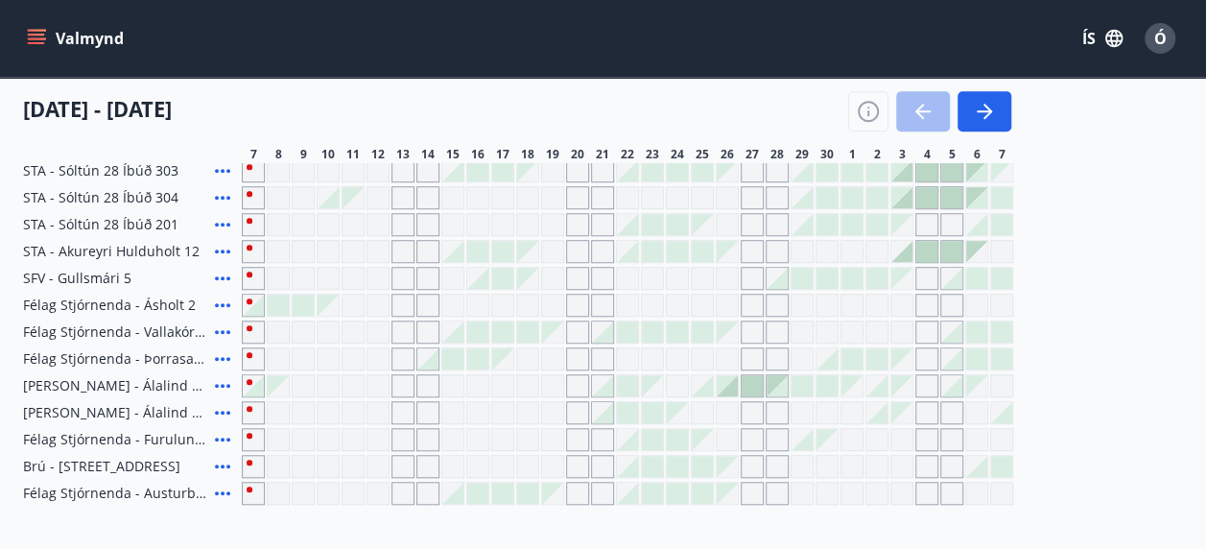
click at [722, 385] on div at bounding box center [727, 385] width 21 height 21
click at [730, 386] on div at bounding box center [727, 385] width 21 height 21
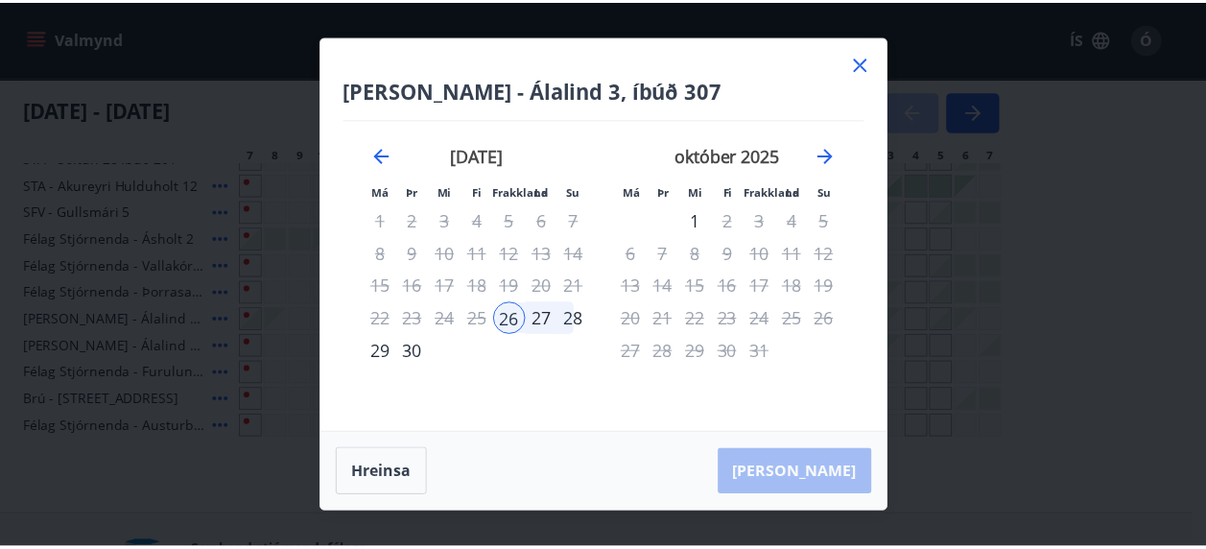
scroll to position [742, 0]
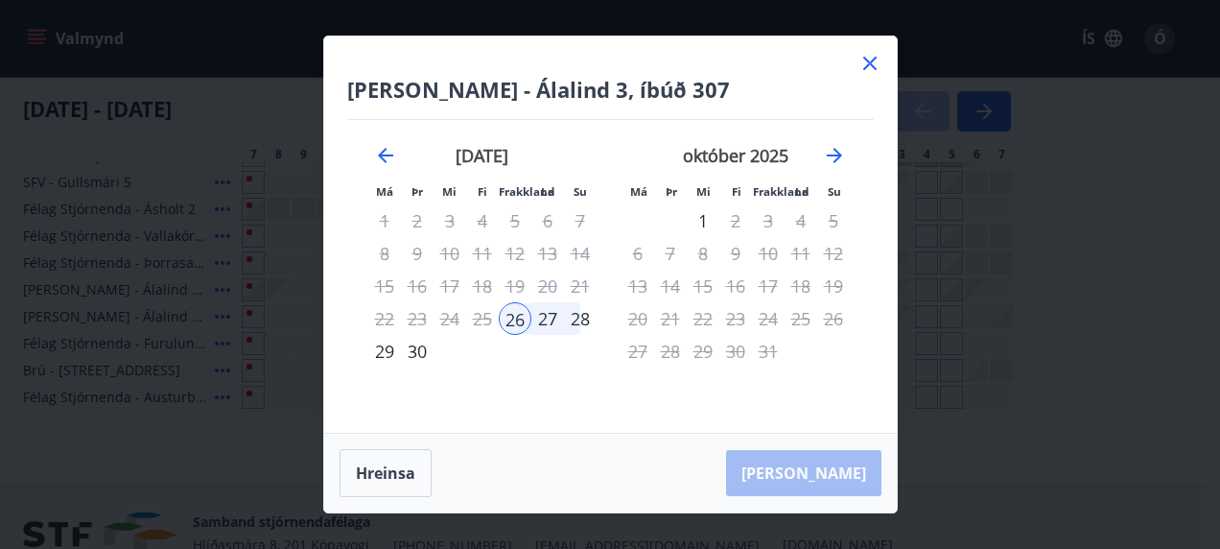
click at [879, 62] on icon at bounding box center [870, 63] width 23 height 23
click at [863, 58] on div "Valmynd ÍS Ó" at bounding box center [603, 38] width 1160 height 46
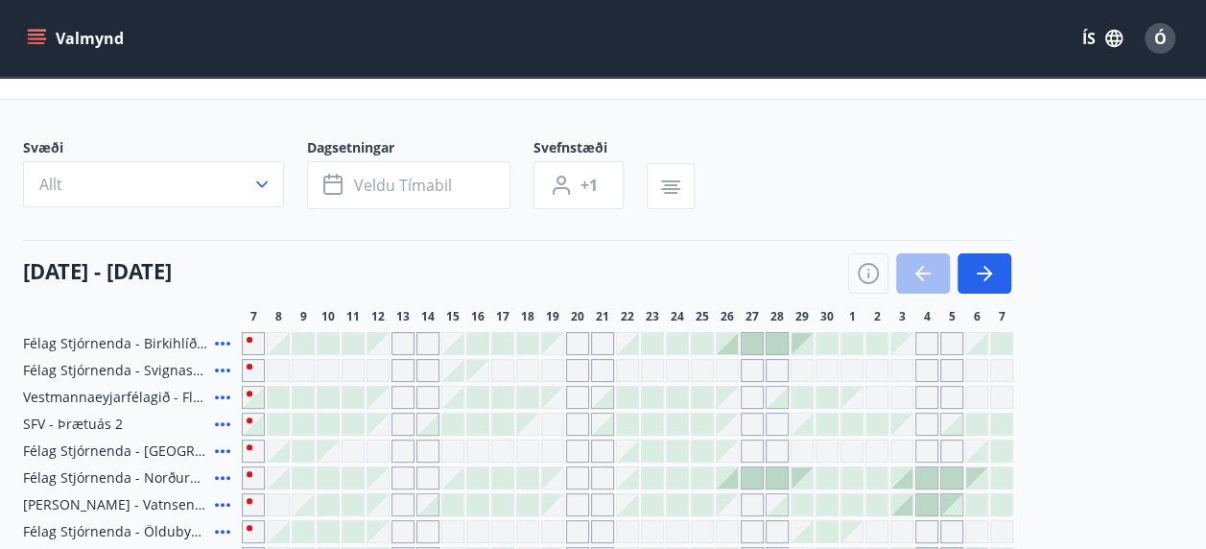
scroll to position [0, 0]
